Goal: Find contact information: Find contact information

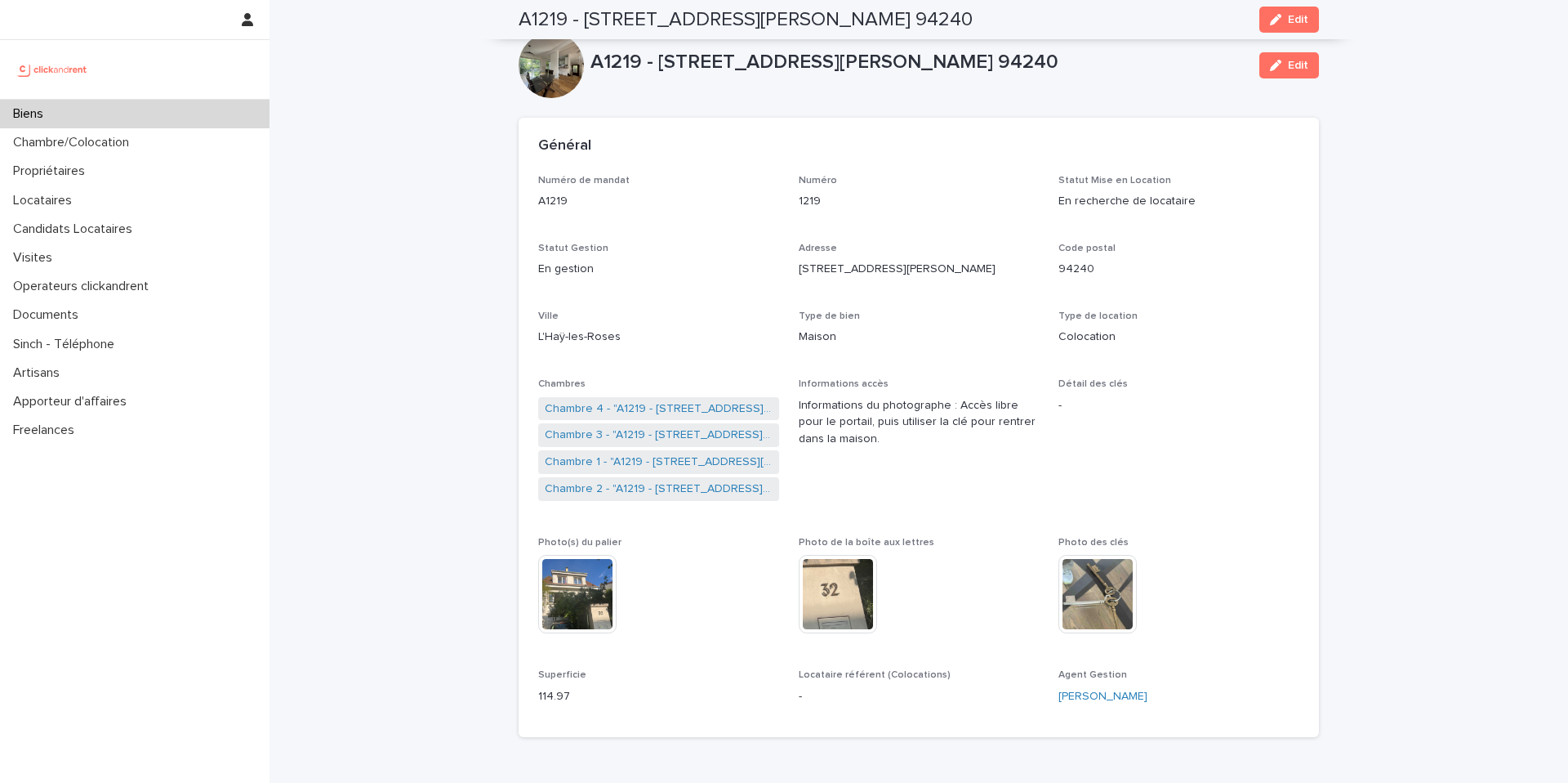
scroll to position [5684, 0]
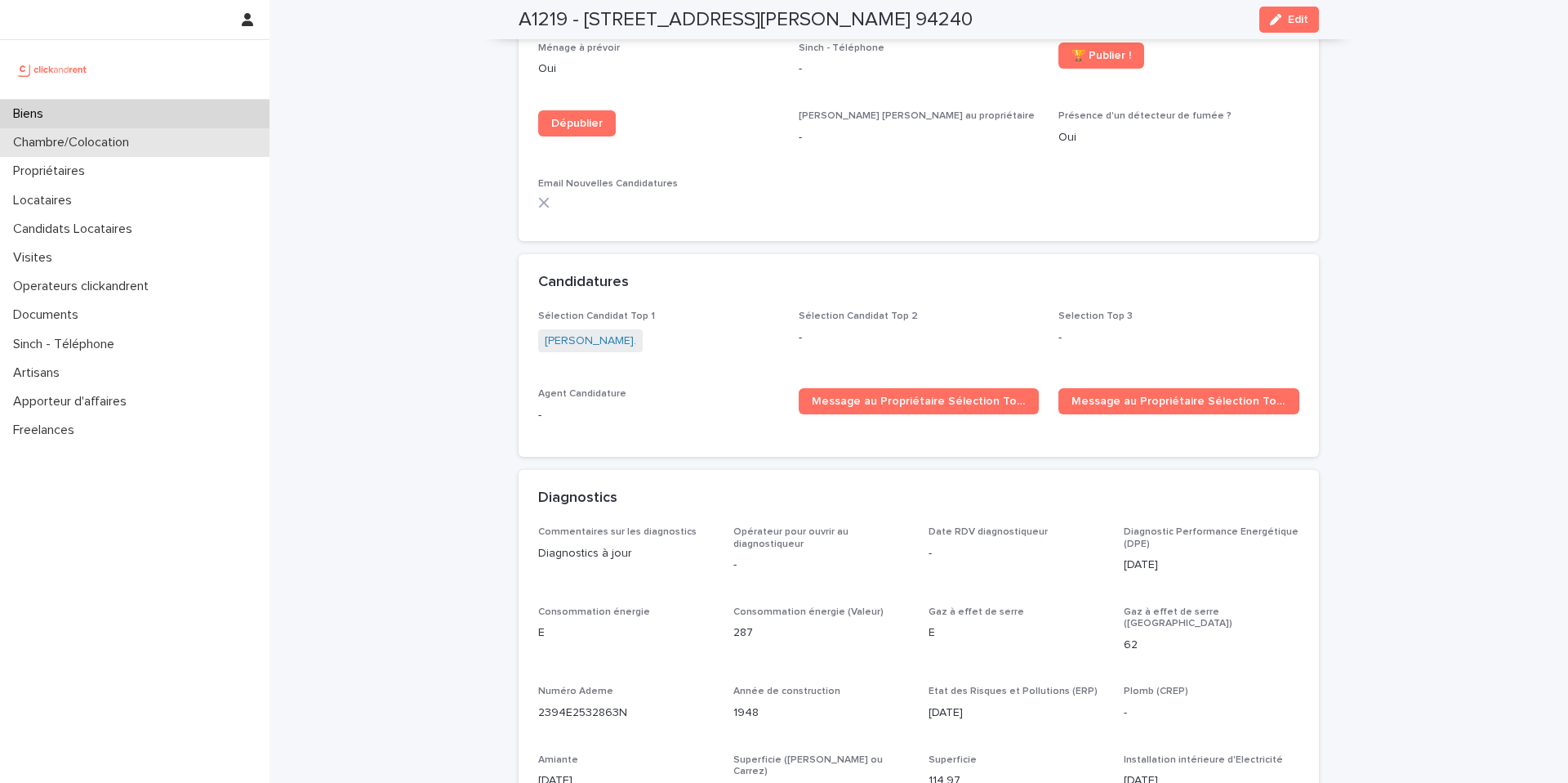
click at [189, 143] on div "Chambre/Colocation" at bounding box center [135, 142] width 270 height 29
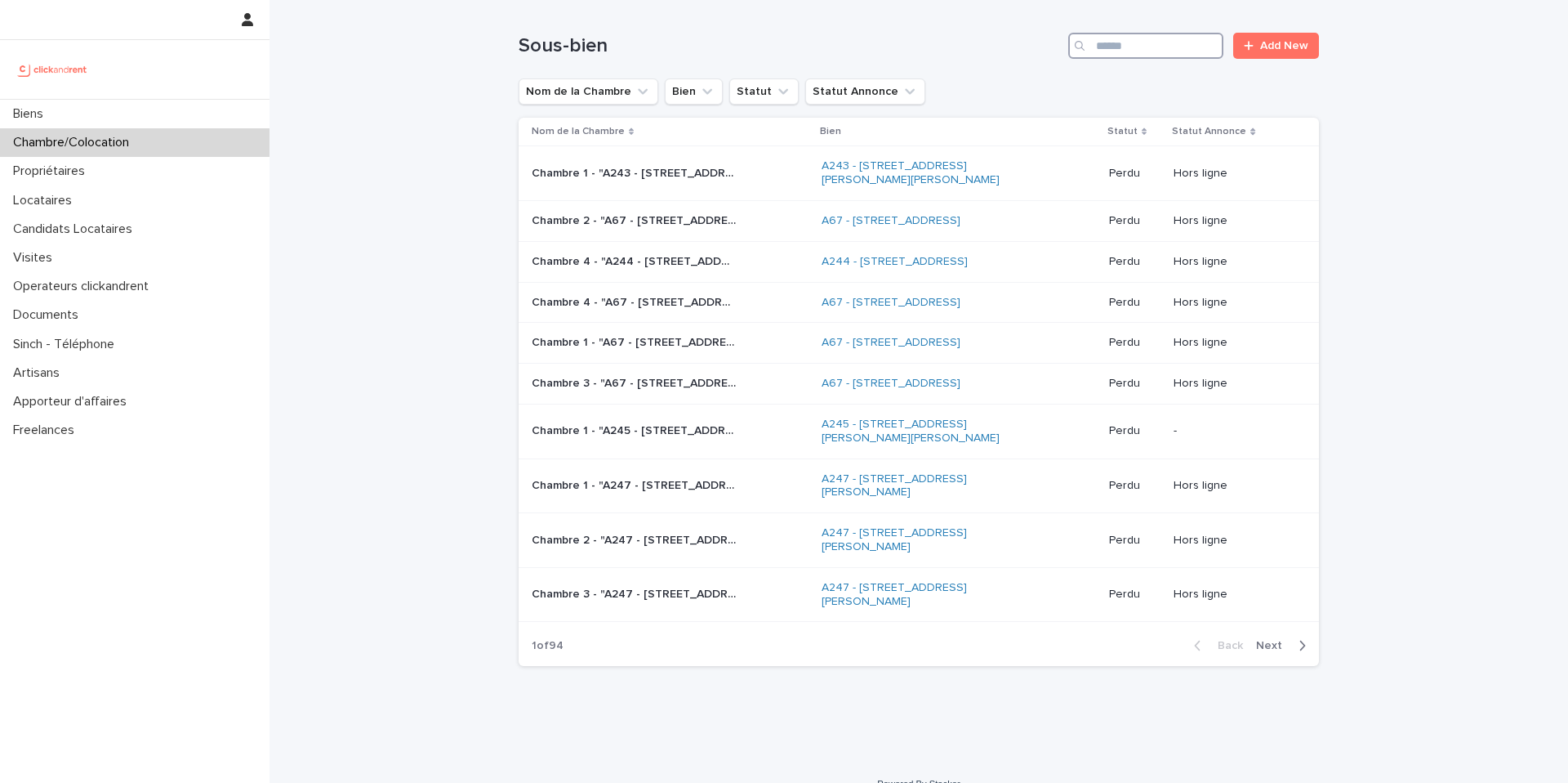
click at [1141, 51] on input "Search" at bounding box center [1146, 46] width 155 height 26
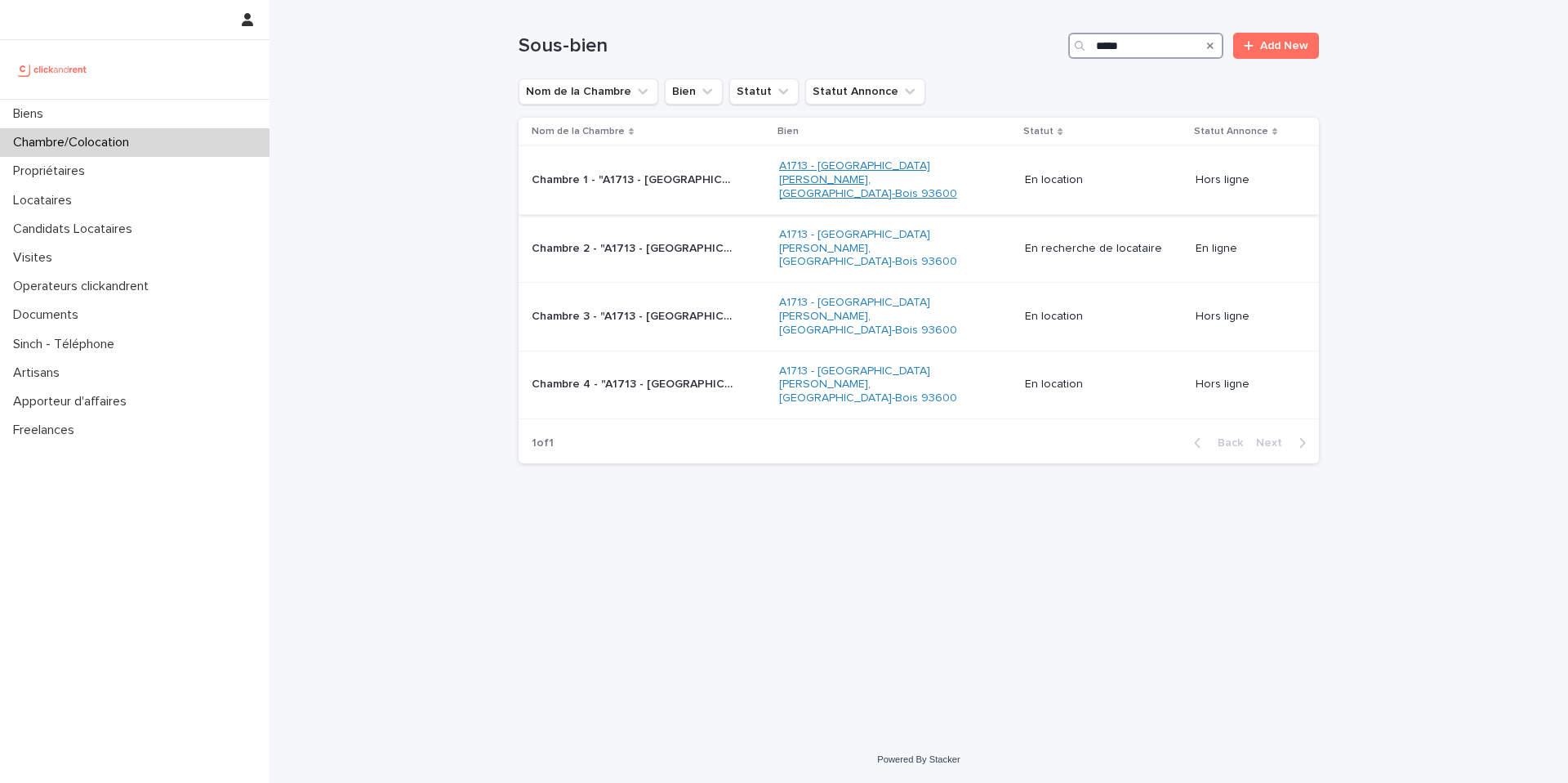
type input "*****"
click at [828, 185] on link "A1713 - 29 Avenue Anatole France, Aulnay-Sous-Bois 93600" at bounding box center [881, 180] width 204 height 41
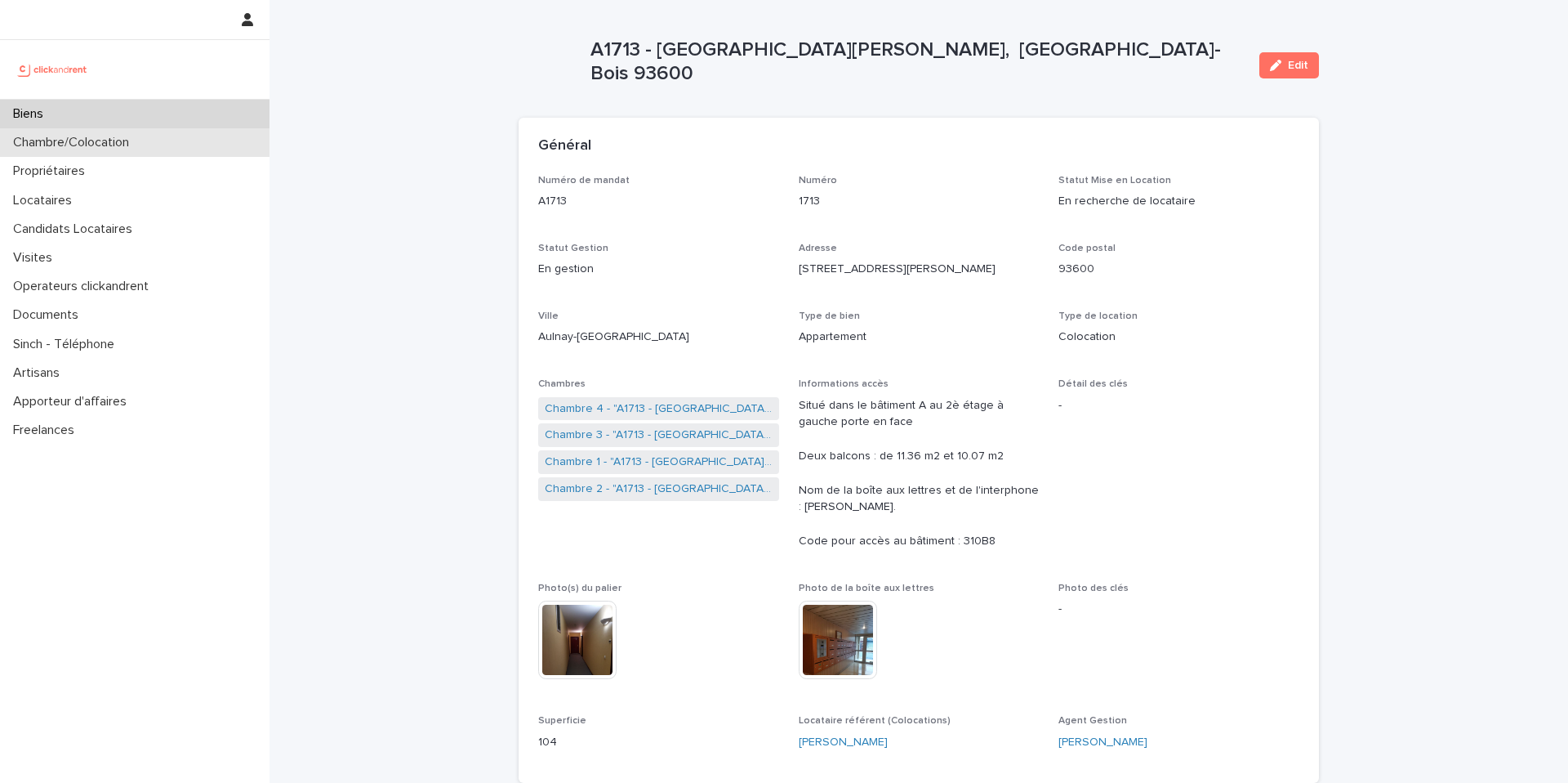
click at [141, 144] on p "Chambre/Colocation" at bounding box center [74, 142] width 136 height 16
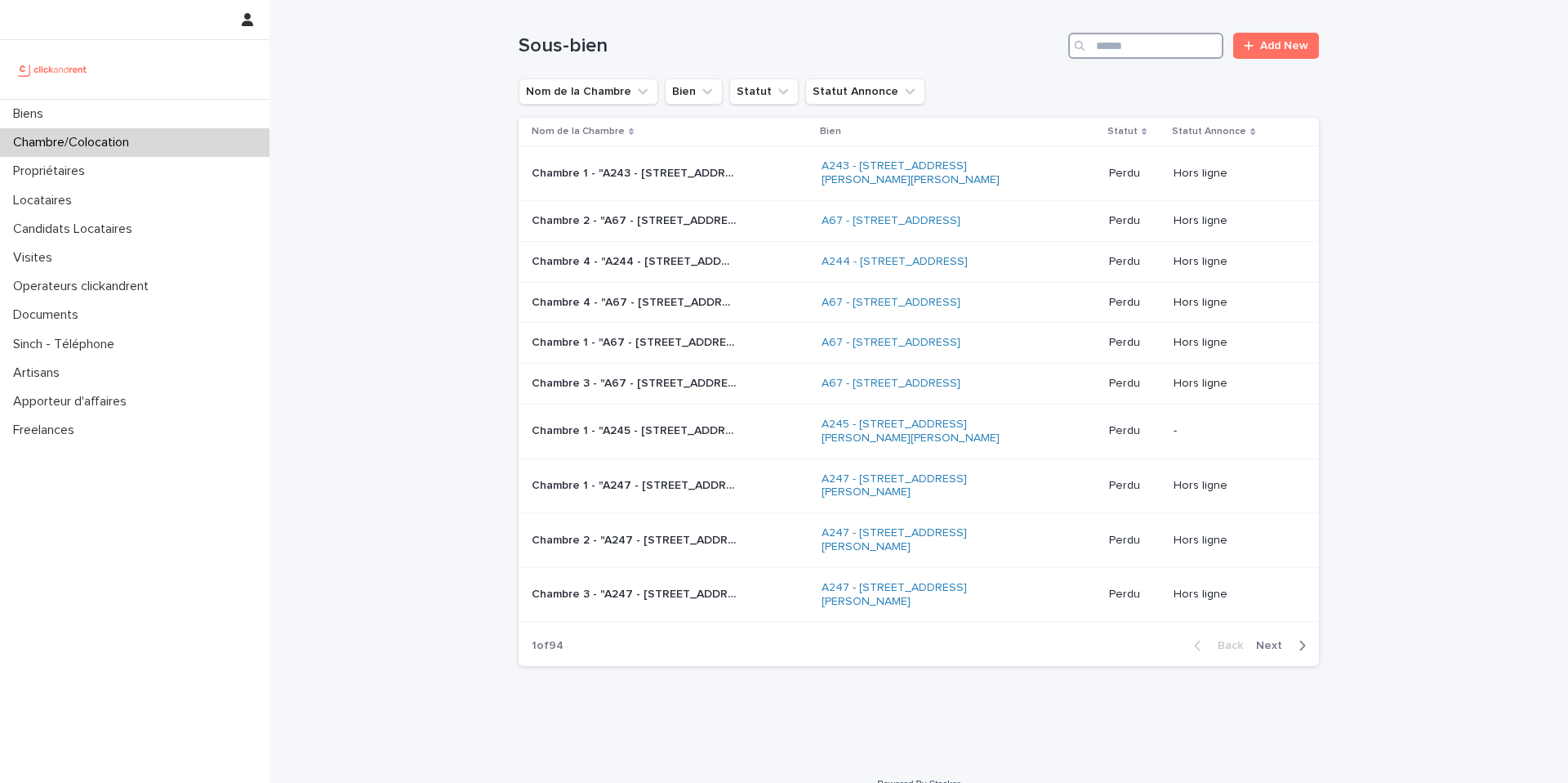
click at [1151, 47] on input "Search" at bounding box center [1146, 46] width 155 height 26
click at [144, 229] on p "Candidats Locataires" at bounding box center [76, 229] width 139 height 16
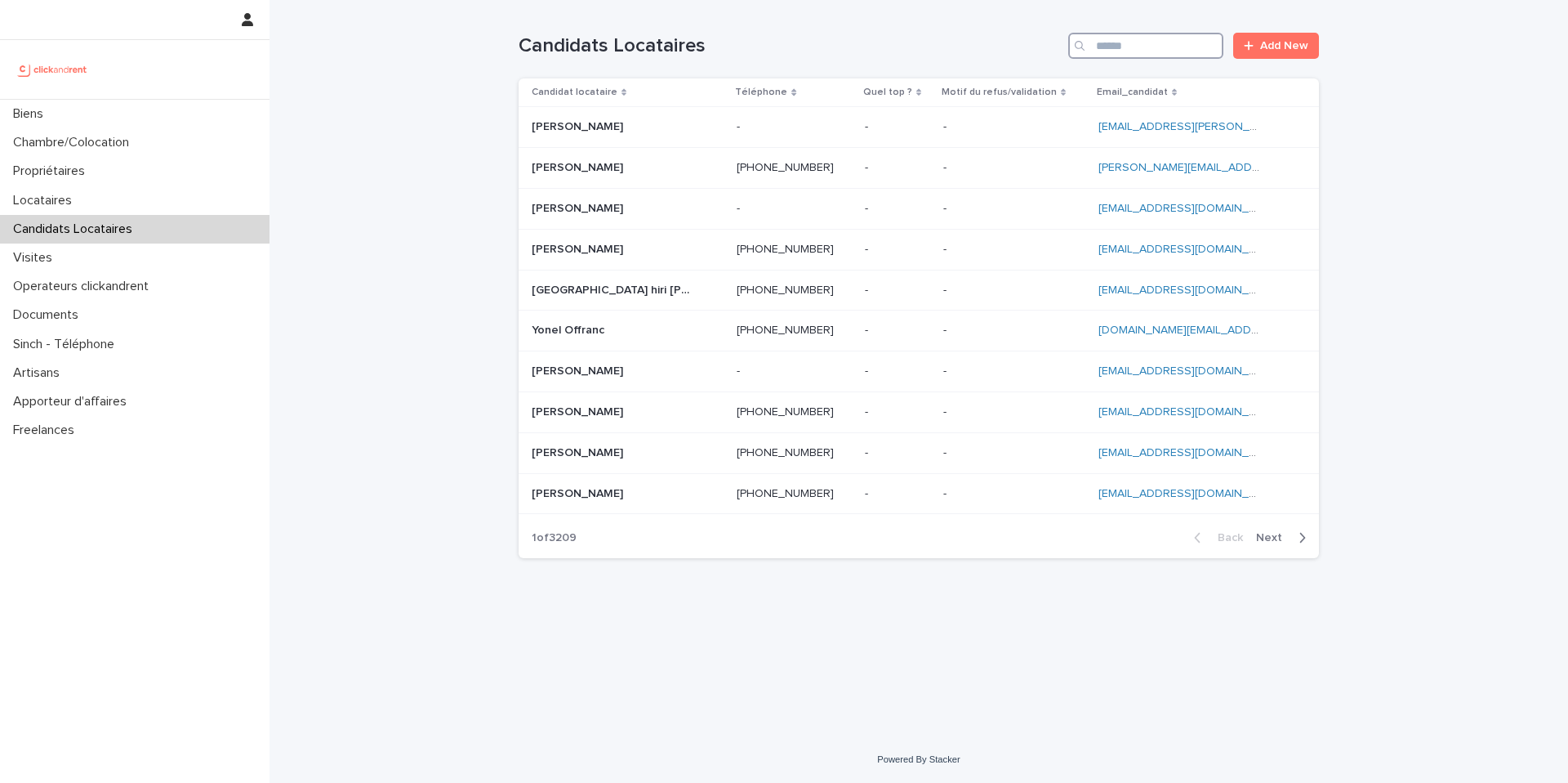
click at [1133, 50] on input "Search" at bounding box center [1146, 46] width 155 height 26
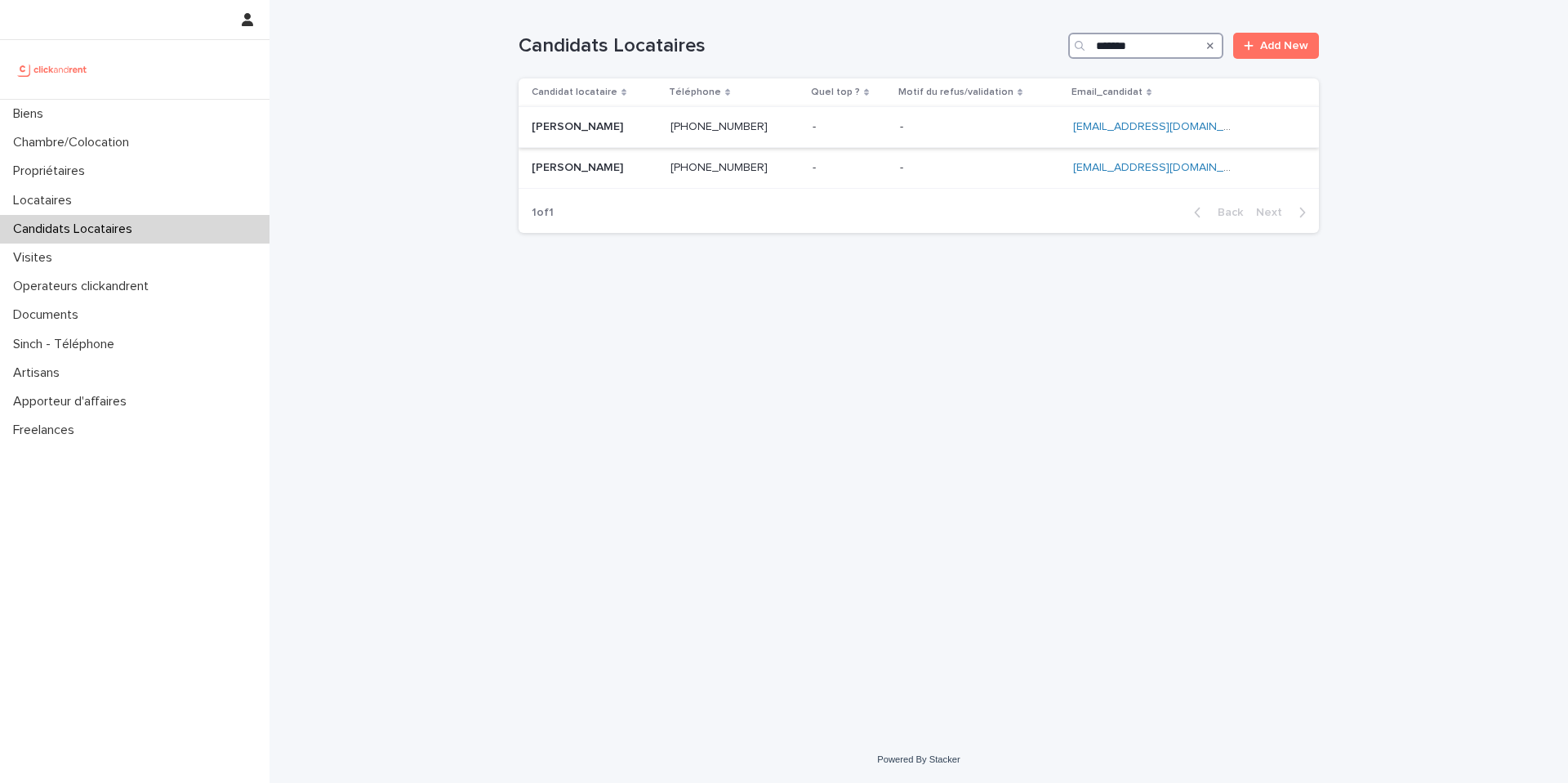
type input "*******"
click at [625, 126] on p at bounding box center [594, 126] width 125 height 14
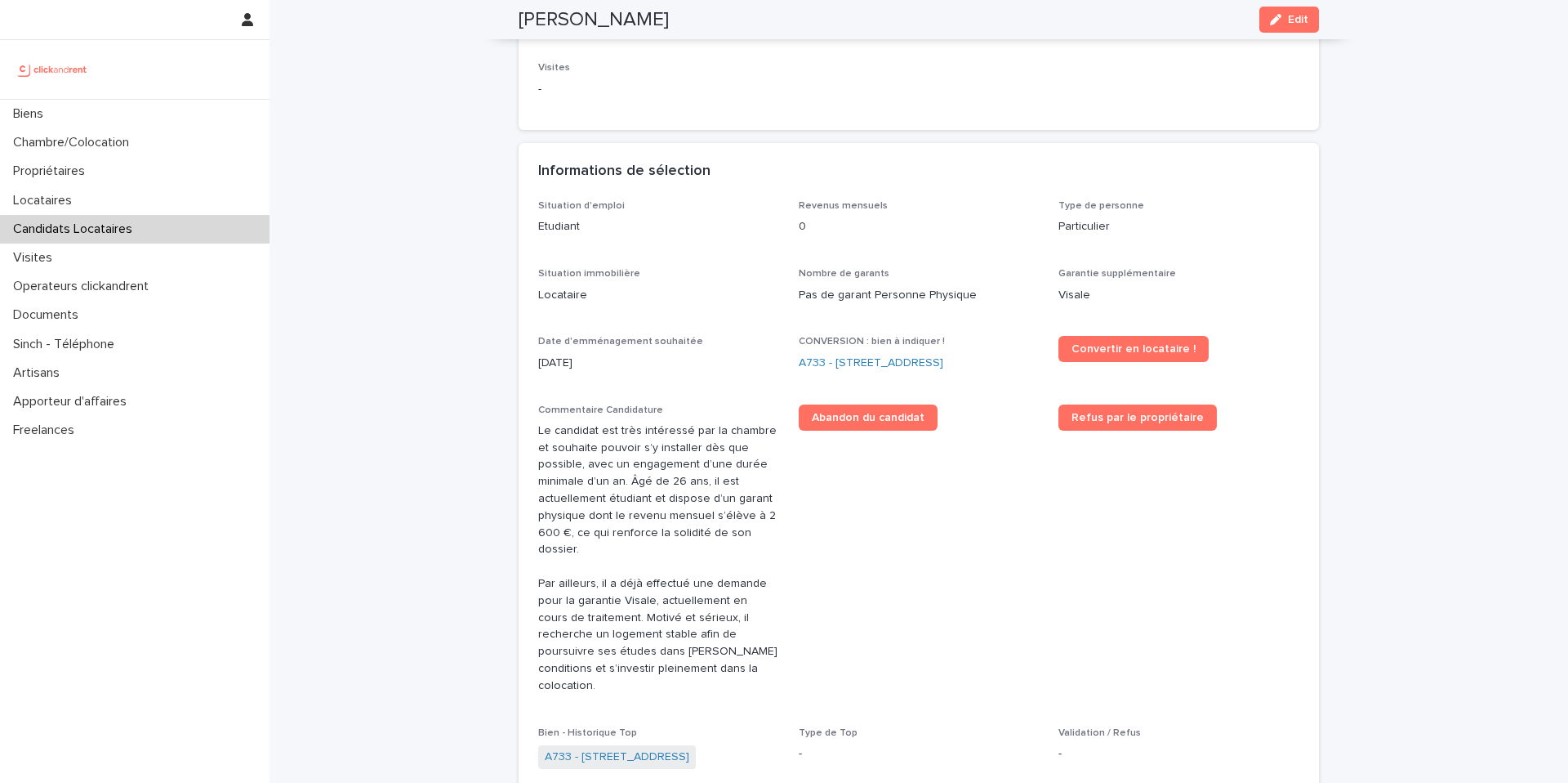
scroll to position [314, 0]
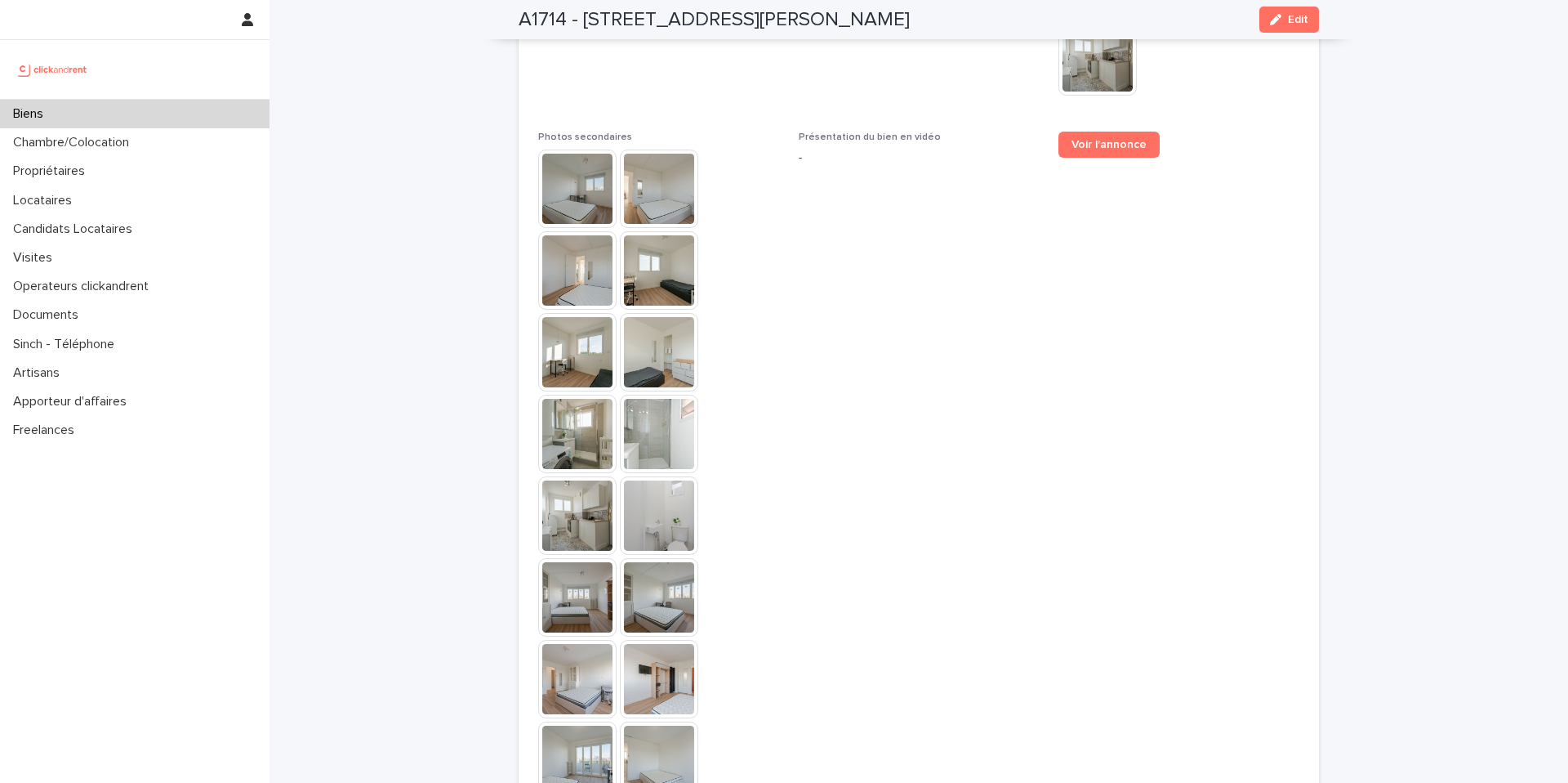
scroll to position [4446, 0]
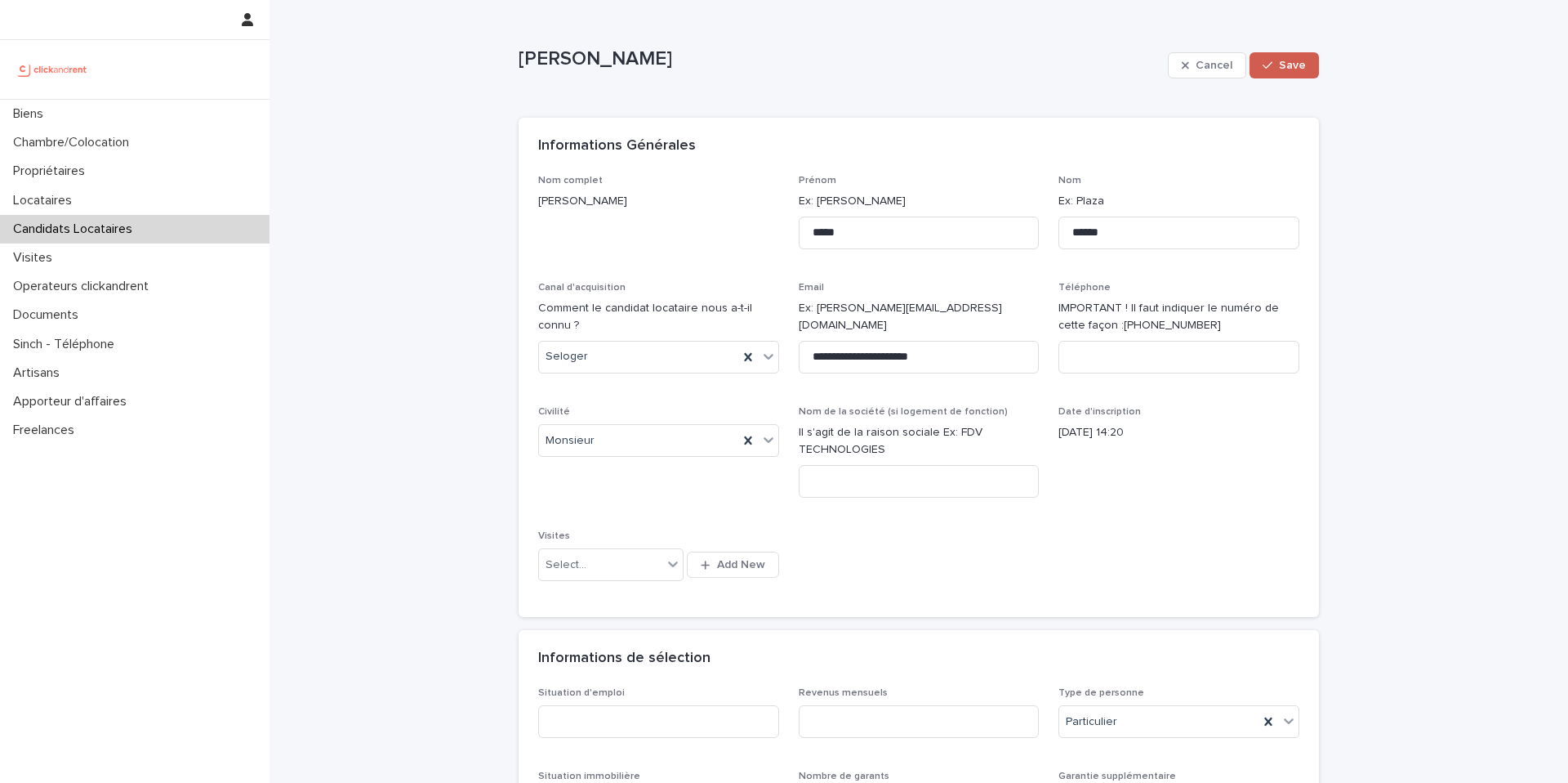
click at [1296, 61] on span "Save" at bounding box center [1292, 66] width 27 height 11
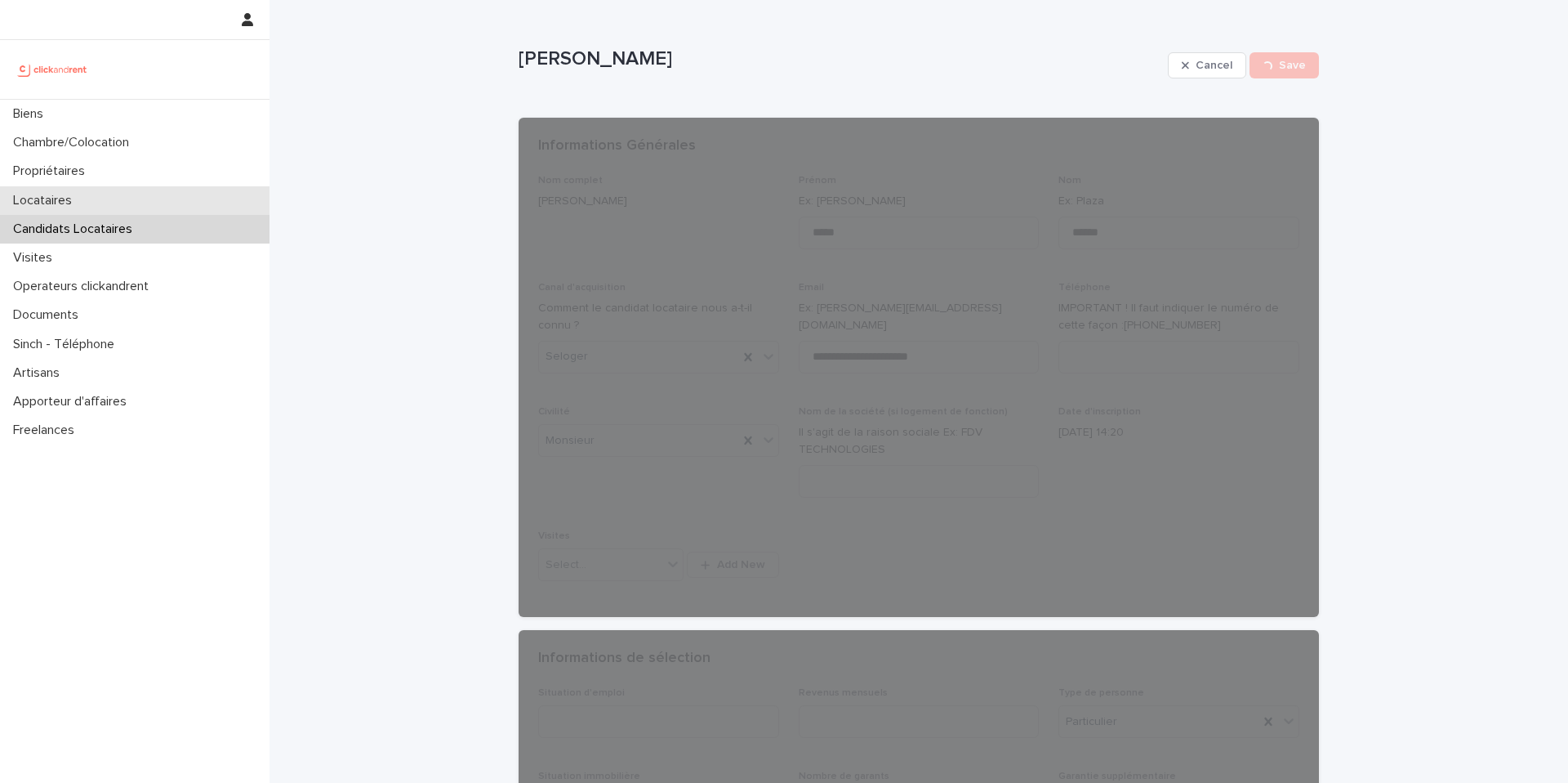
click at [61, 202] on p "Locataires" at bounding box center [46, 200] width 79 height 16
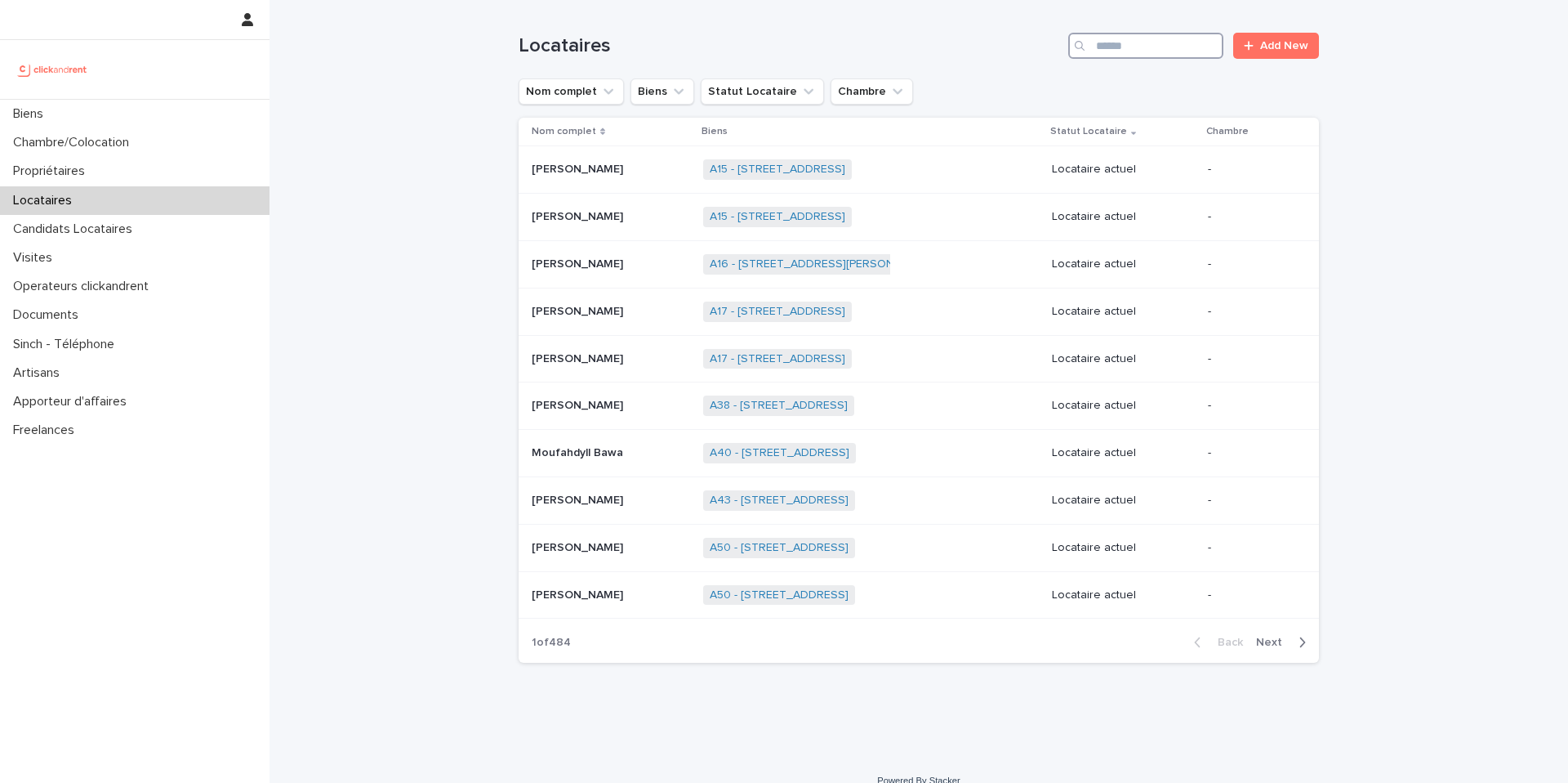
click at [1158, 47] on input "Search" at bounding box center [1146, 46] width 155 height 26
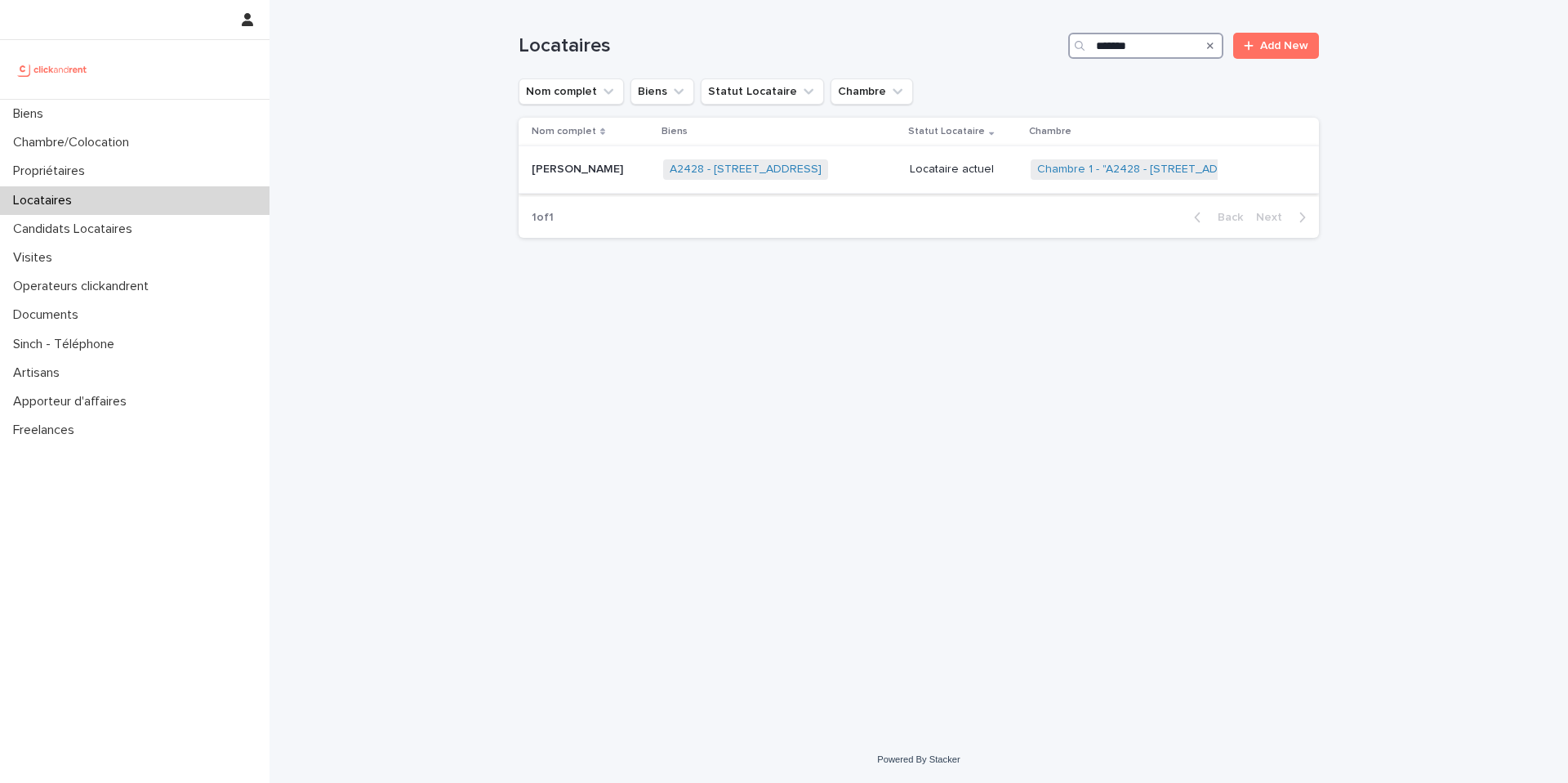
type input "*******"
click at [624, 170] on p at bounding box center [591, 170] width 119 height 14
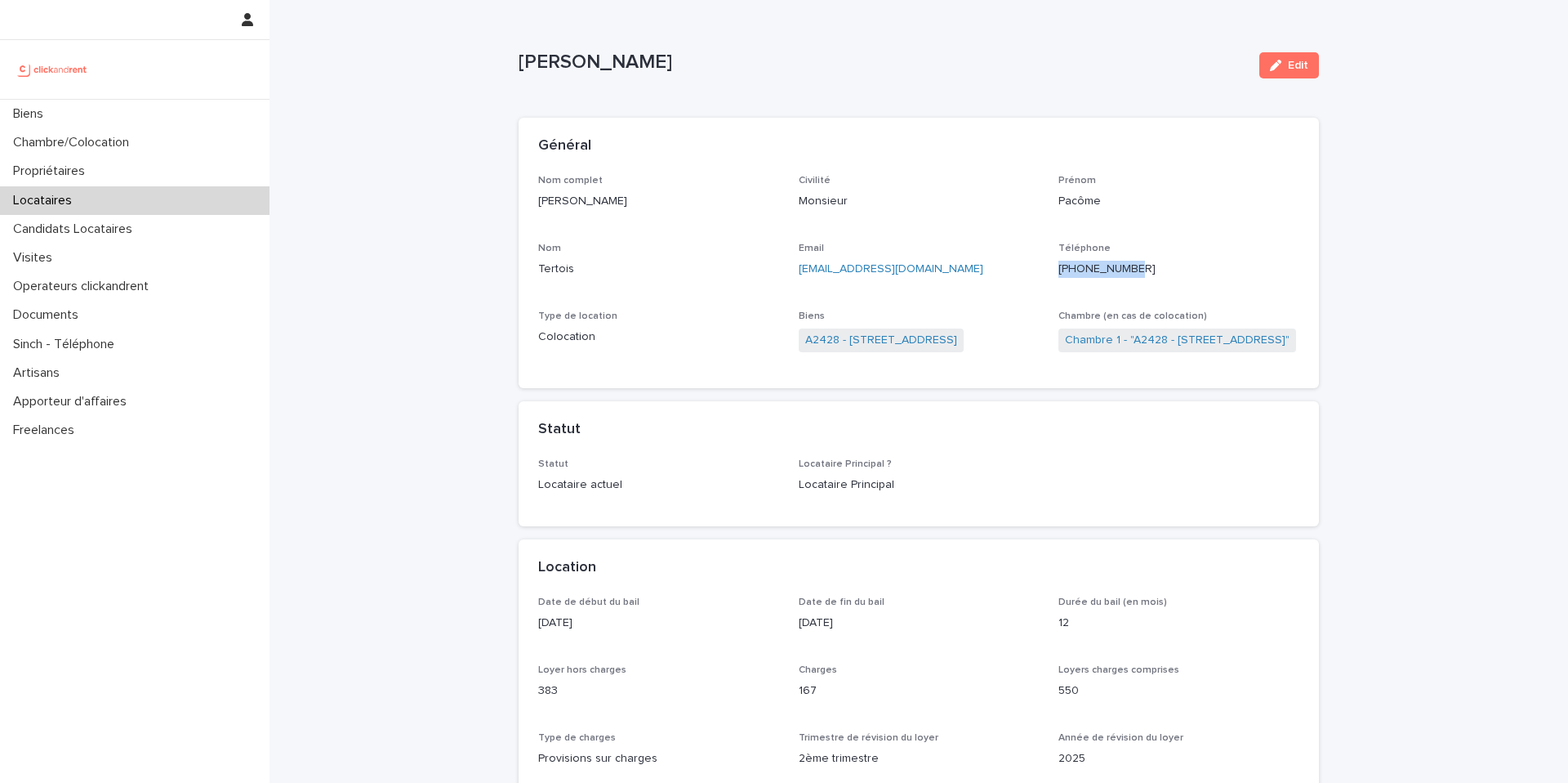
drag, startPoint x: 1153, startPoint y: 270, endPoint x: 1077, endPoint y: 264, distance: 76.2
click at [1077, 264] on p "[PHONE_NUMBER]" at bounding box center [1179, 269] width 241 height 17
copy ringoverc2c-number-84e06f14122c "[PHONE_NUMBER]"
